Goal: Task Accomplishment & Management: Use online tool/utility

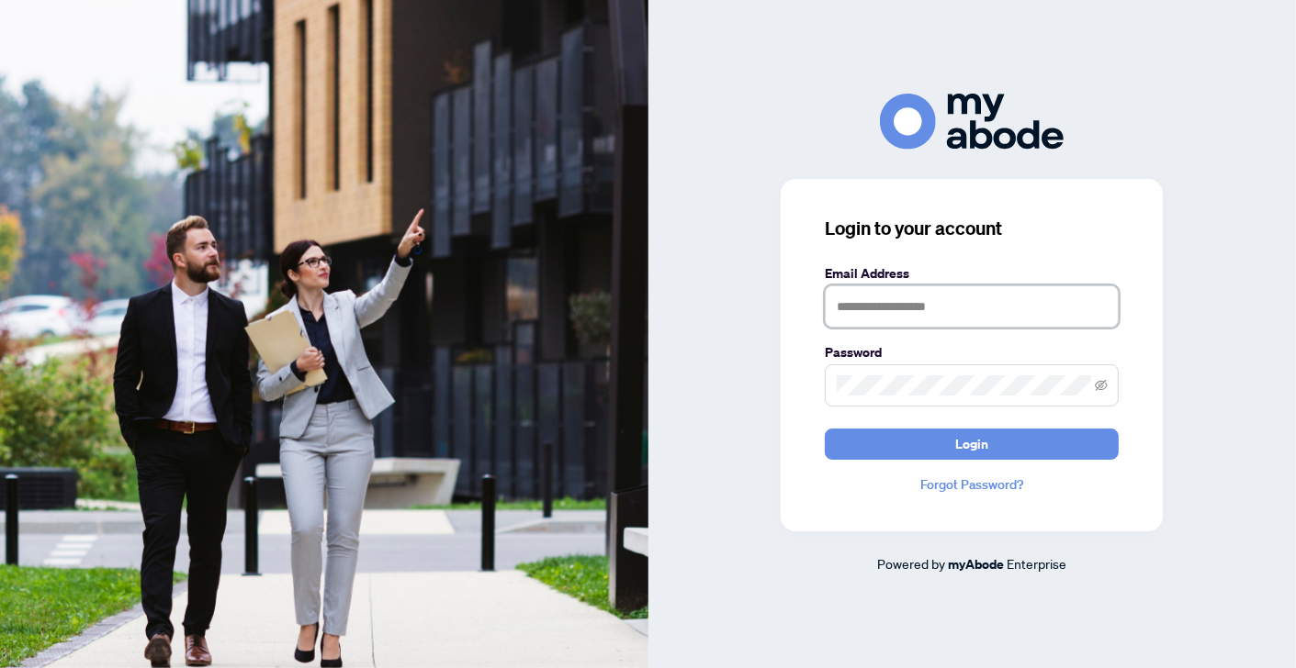
click at [961, 301] on input "text" at bounding box center [972, 307] width 294 height 42
type input "**********"
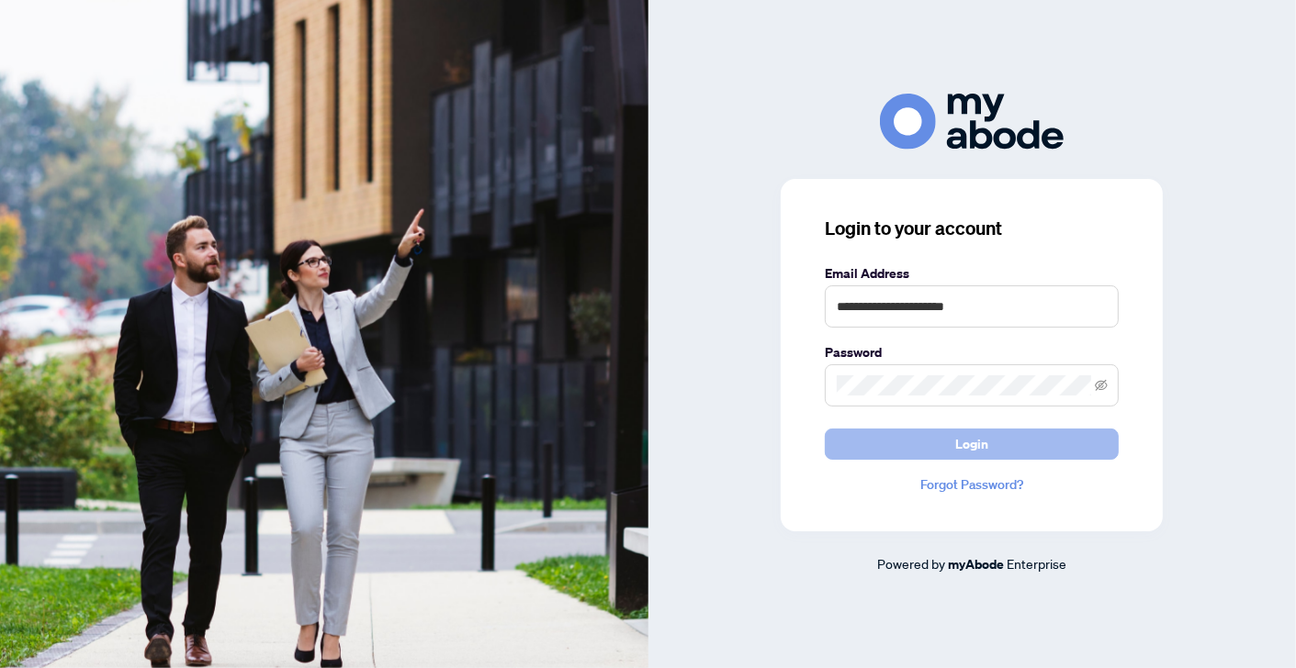
click at [976, 444] on span "Login" at bounding box center [971, 444] width 33 height 29
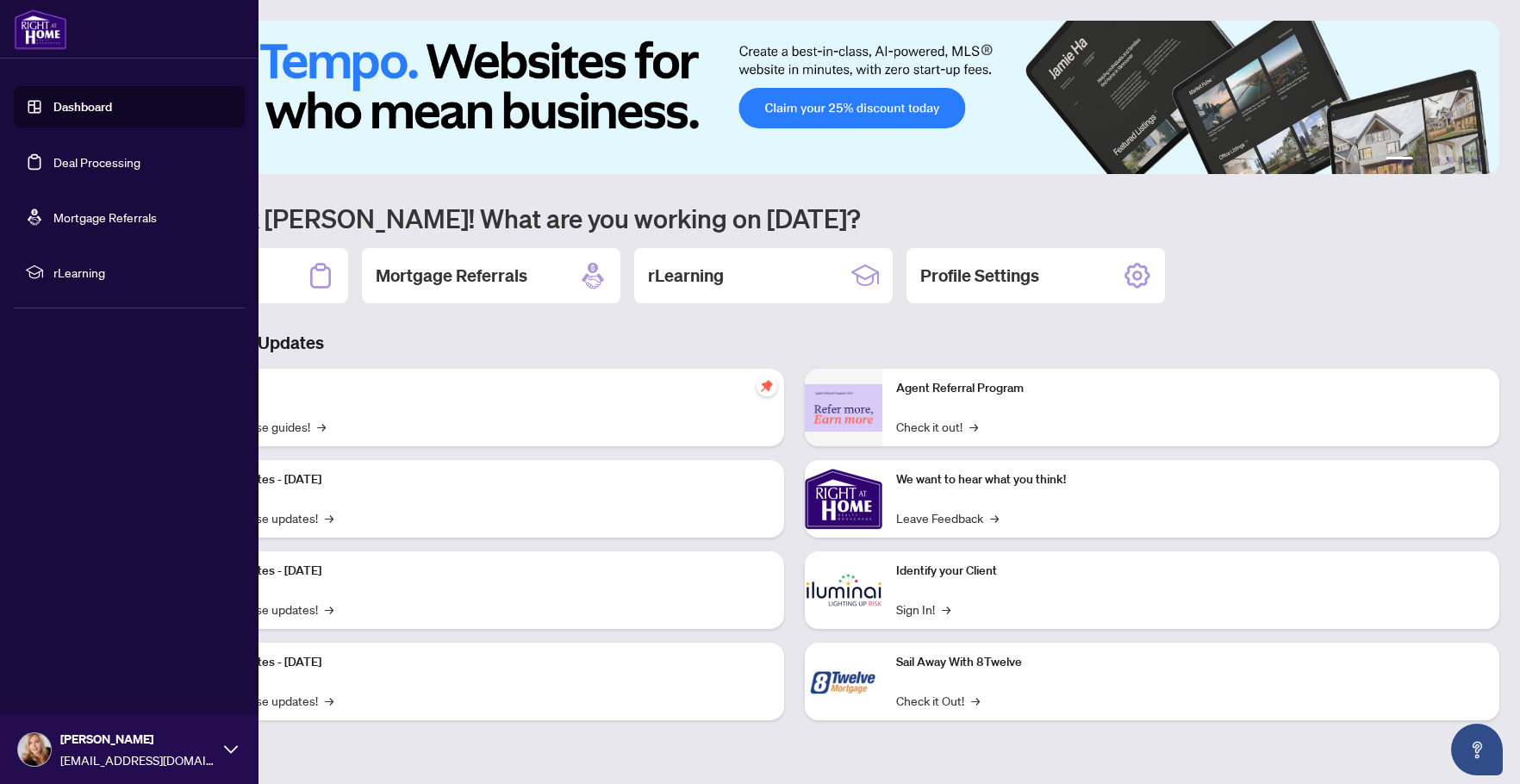
click at [65, 169] on link "Deal Processing" at bounding box center [97, 161] width 87 height 16
